Goal: Complete application form

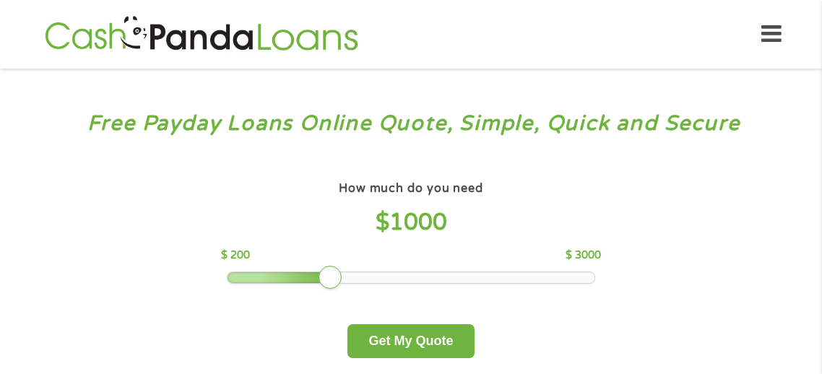
click at [302, 274] on div at bounding box center [410, 277] width 367 height 10
click at [246, 276] on div at bounding box center [410, 277] width 367 height 10
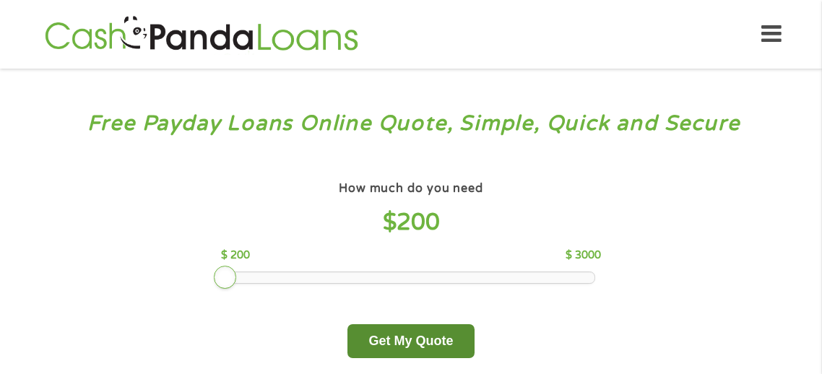
click at [401, 343] on button "Get My Quote" at bounding box center [410, 341] width 126 height 34
click at [419, 341] on button "Get My Quote" at bounding box center [410, 341] width 126 height 34
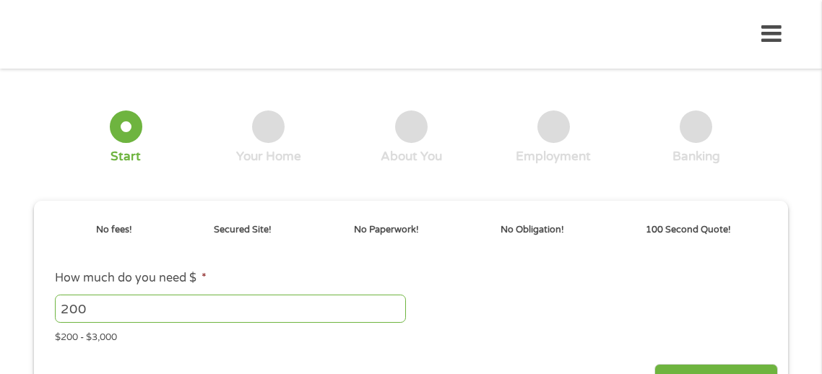
click at [401, 343] on div "$200 - $3,000" at bounding box center [411, 334] width 712 height 19
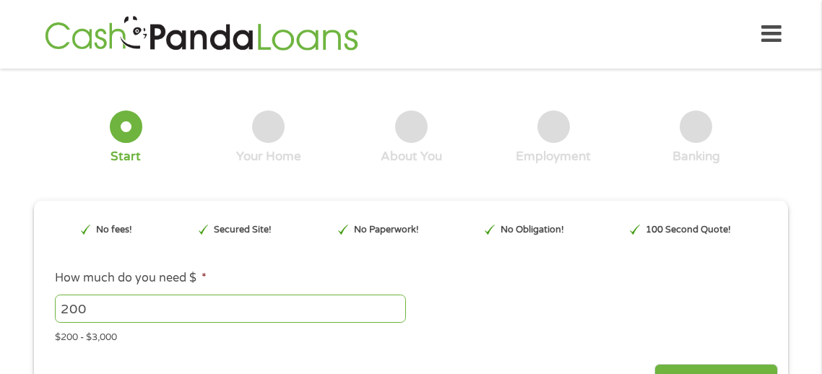
type input "EAIaIQobChMImrjr35bhjwMVubZaBR2vkgPYEAAYAiAAEgIn0vD_BwE"
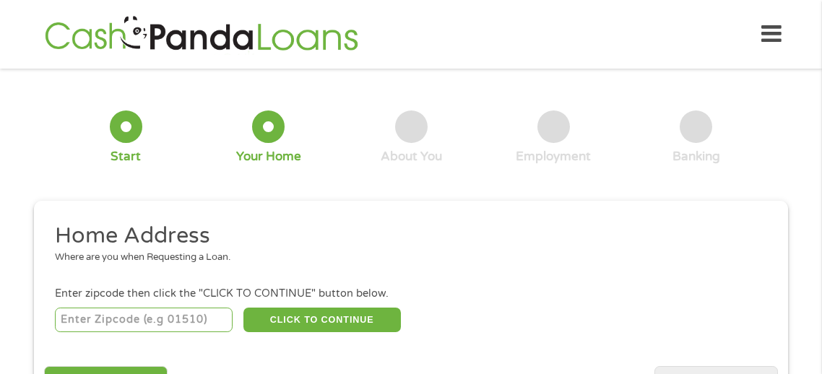
click at [454, 41] on div "Home Get Loan Offer How it works FAQs Blog Cash Loans Quick Loans Online Loans …" at bounding box center [410, 34] width 741 height 45
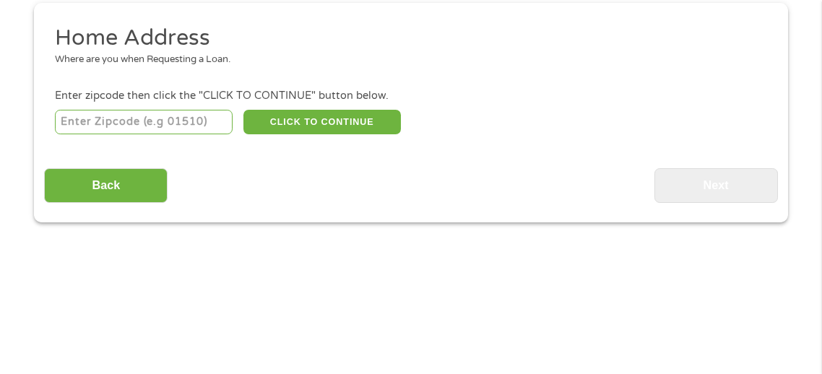
scroll to position [201, 0]
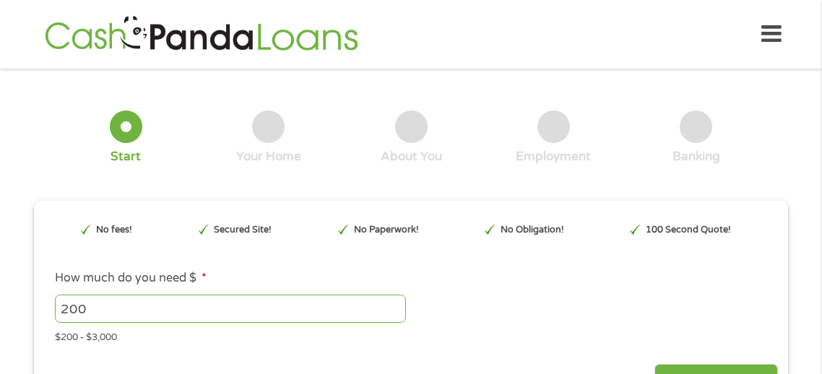
type input "EAIaIQobChMImrjr35bhjwMVubZaBR2vkgPYEAAYAiAAEgIn0vD_BwE"
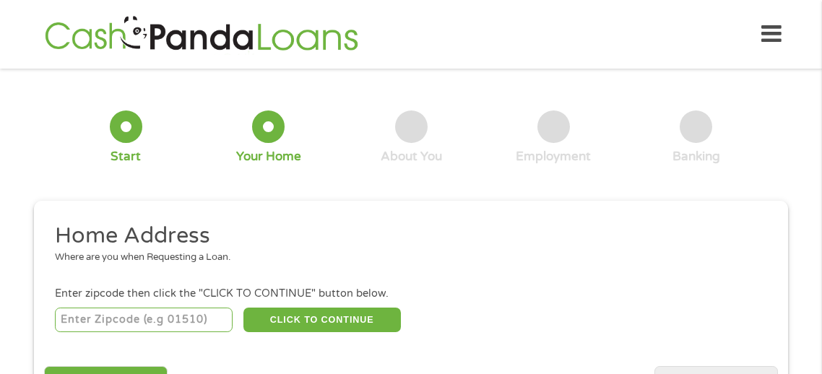
scroll to position [15, 0]
